Goal: Navigation & Orientation: Find specific page/section

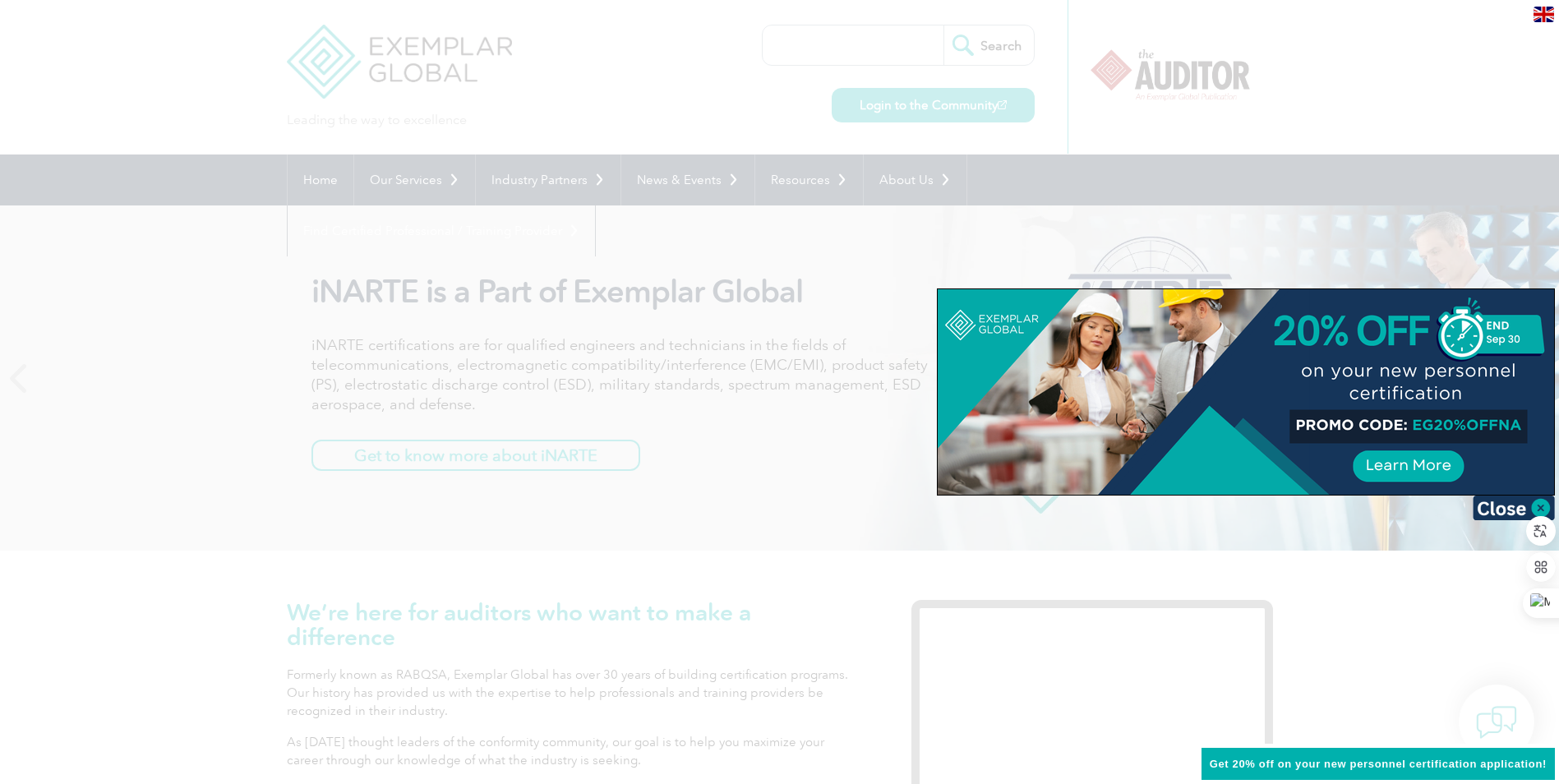
click at [591, 226] on div at bounding box center [779, 392] width 1559 height 784
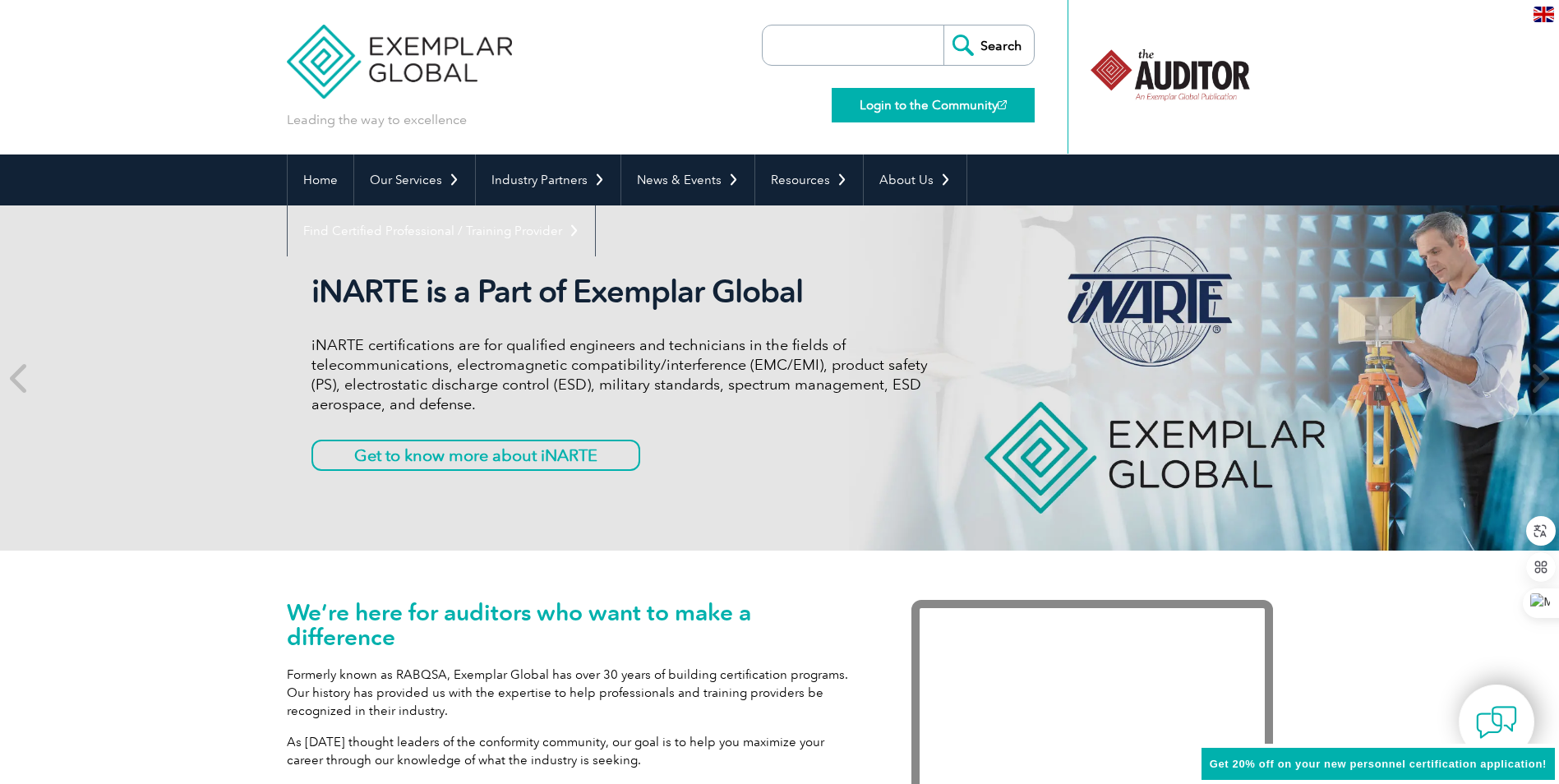
click at [882, 108] on link "Login to the Community" at bounding box center [933, 105] width 203 height 35
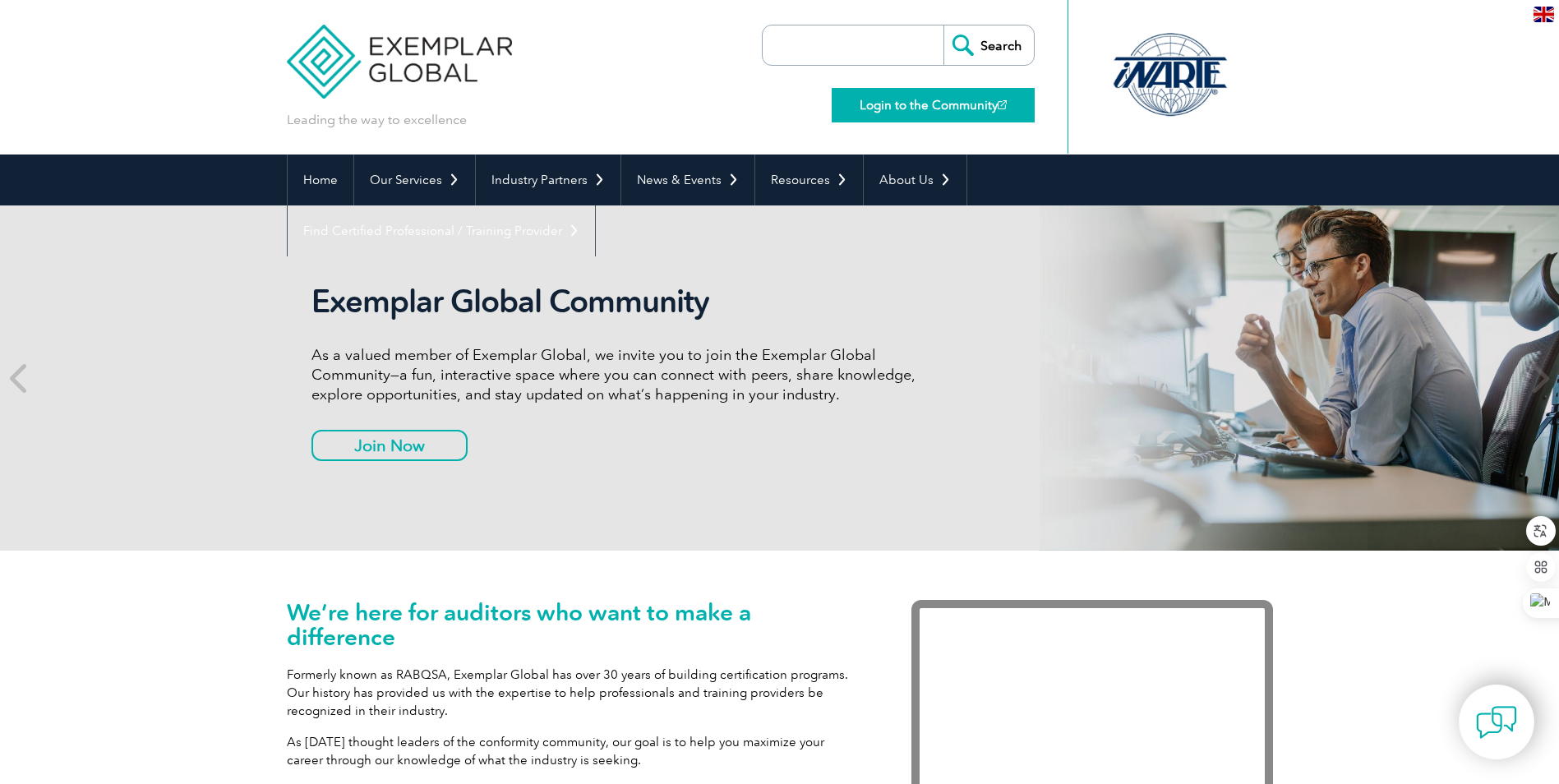
click at [887, 107] on link "Login to the Community" at bounding box center [933, 105] width 203 height 35
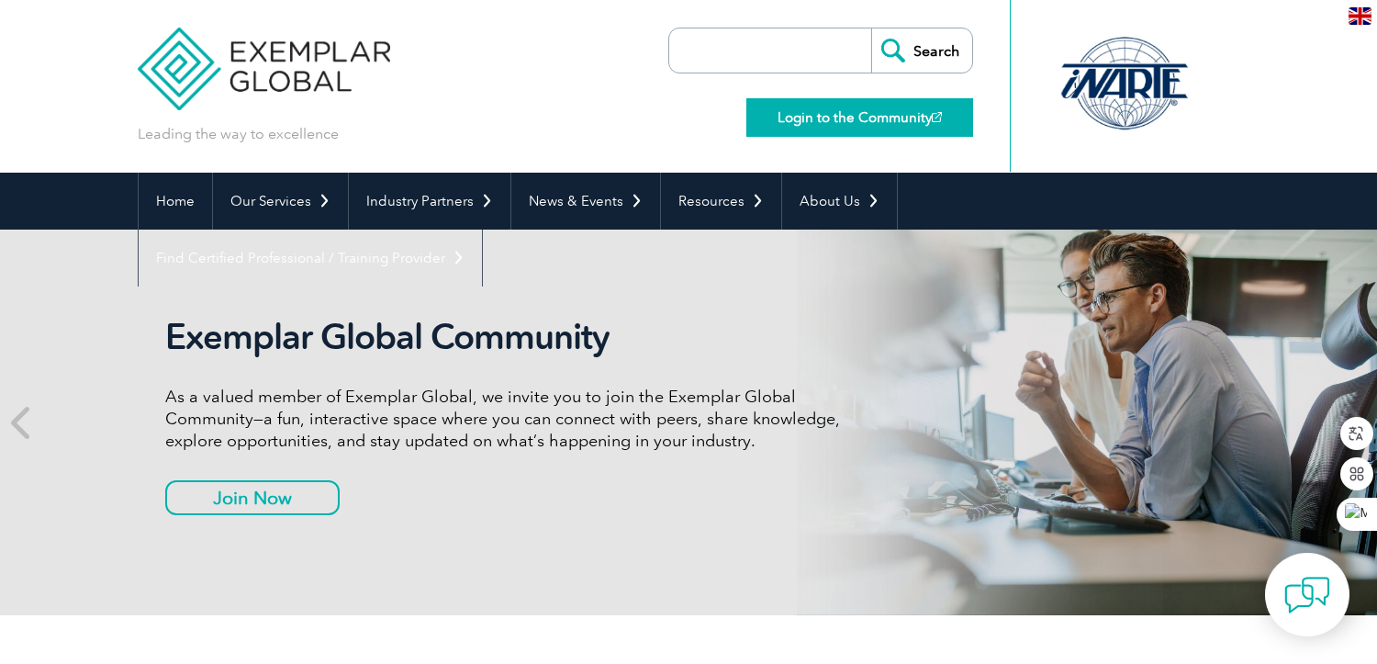
click at [787, 121] on link "Login to the Community" at bounding box center [859, 117] width 227 height 39
